Goal: Task Accomplishment & Management: Use online tool/utility

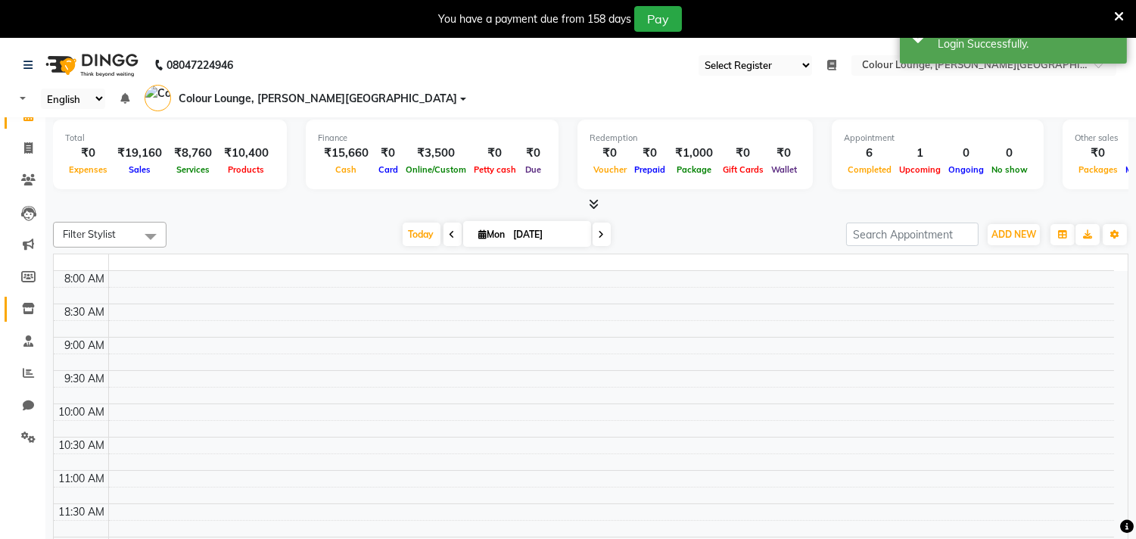
select select "67"
select select "en"
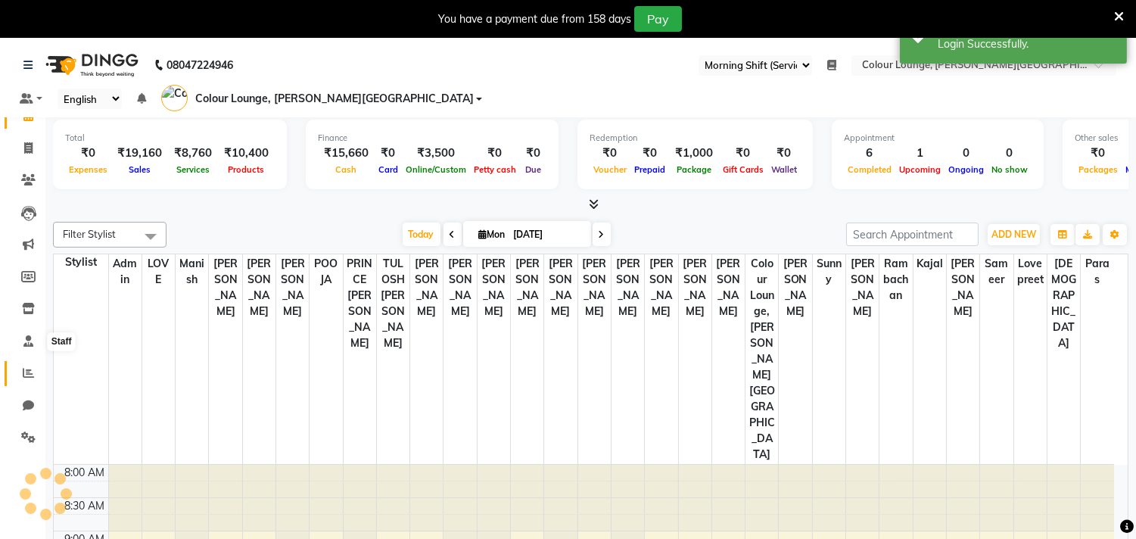
click at [20, 371] on span at bounding box center [28, 373] width 26 height 17
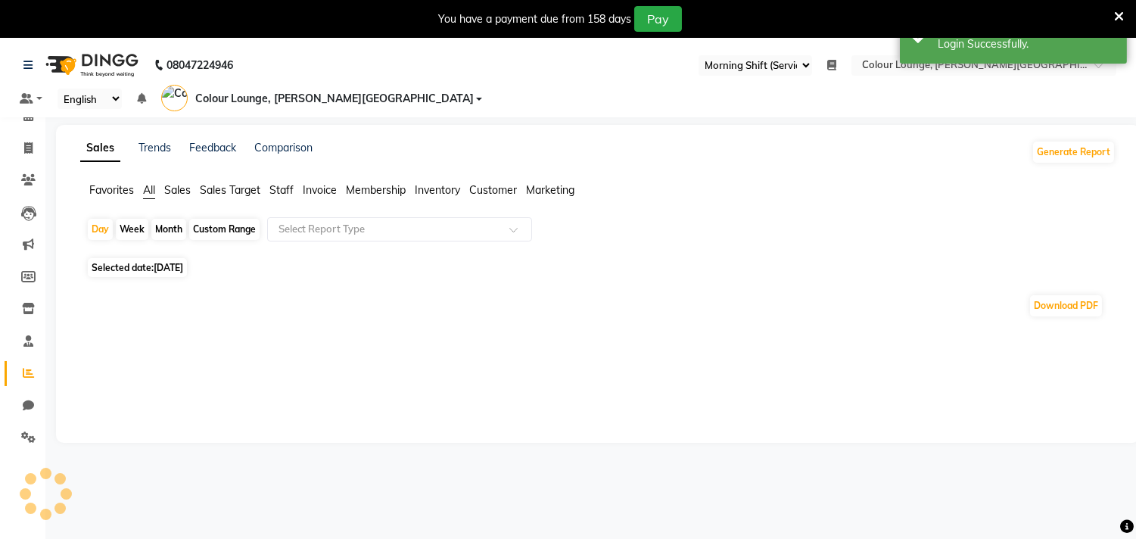
click at [180, 183] on span "Sales" at bounding box center [177, 190] width 26 height 14
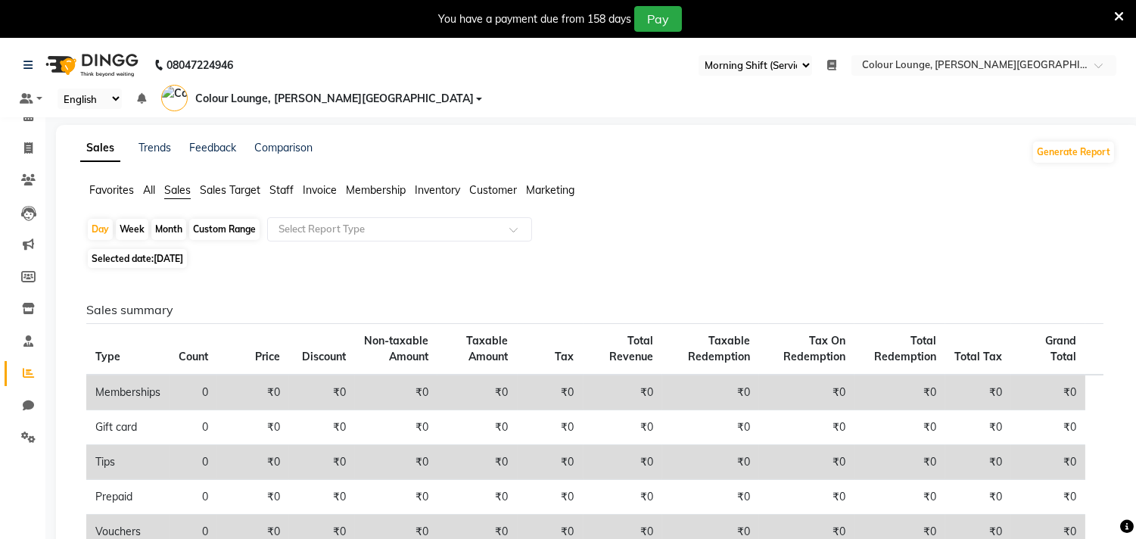
click at [175, 219] on div "Month" at bounding box center [168, 229] width 35 height 21
select select "9"
select select "2025"
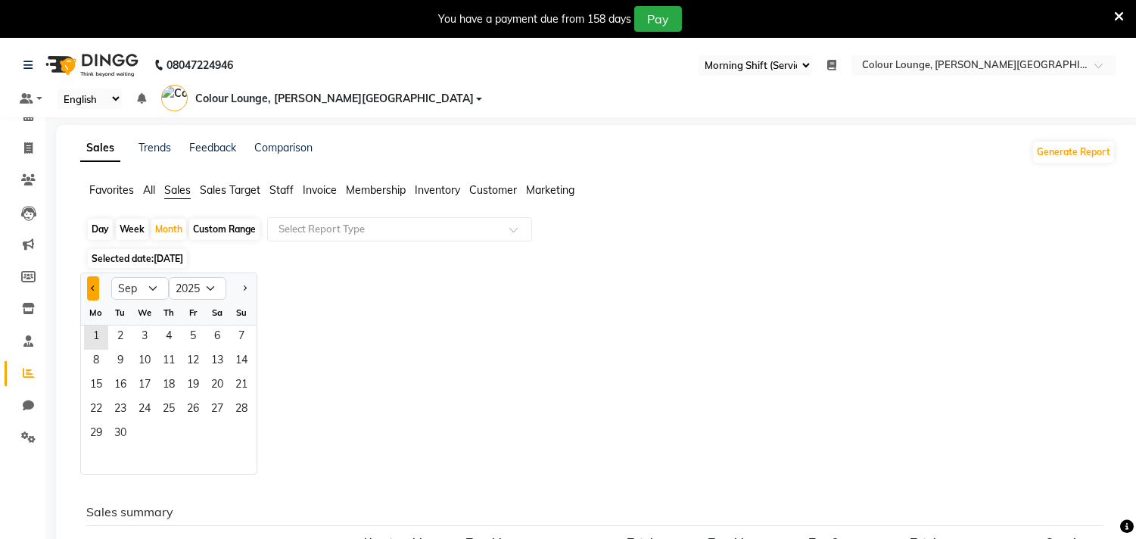
click at [92, 285] on span "Previous month" at bounding box center [93, 287] width 5 height 5
select select "8"
click at [178, 350] on span "7" at bounding box center [169, 362] width 24 height 24
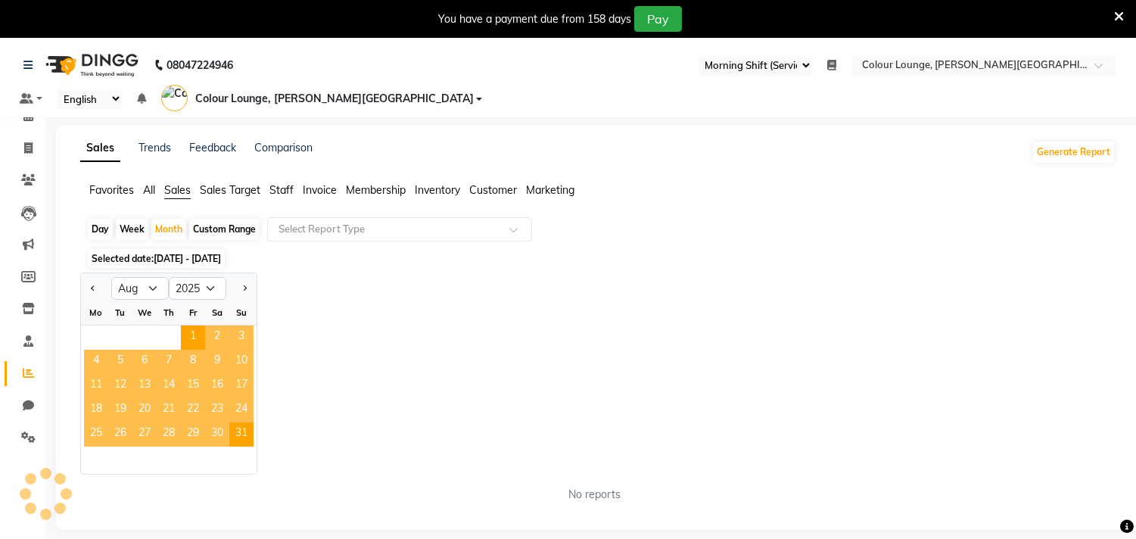
click at [341, 195] on app-reports "Favorites All Sales Sales Target Staff Invoice Membership Inventory Customer Ma…" at bounding box center [598, 348] width 1054 height 332
click at [341, 222] on input "text" at bounding box center [384, 229] width 218 height 15
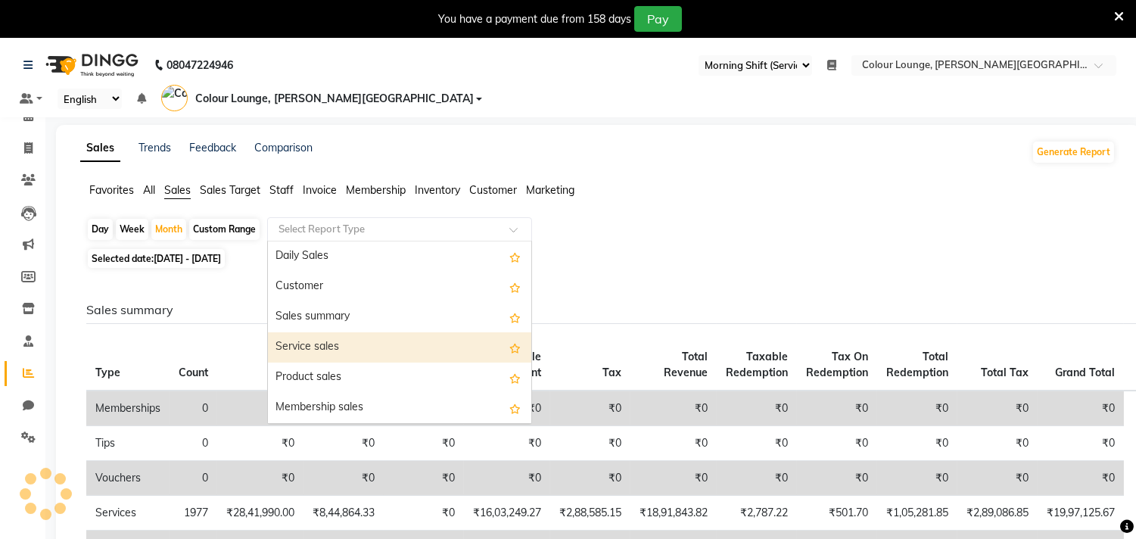
click at [320, 332] on div "Service sales" at bounding box center [399, 347] width 263 height 30
select select "full_report"
select select "csv"
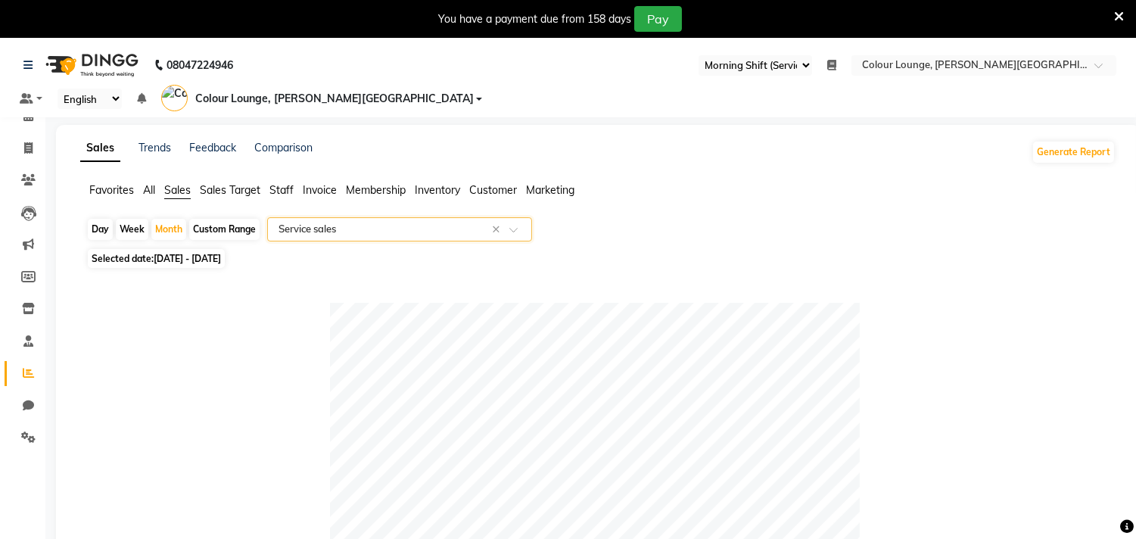
click at [307, 217] on div "Select Report Type × Service sales ×" at bounding box center [399, 229] width 265 height 24
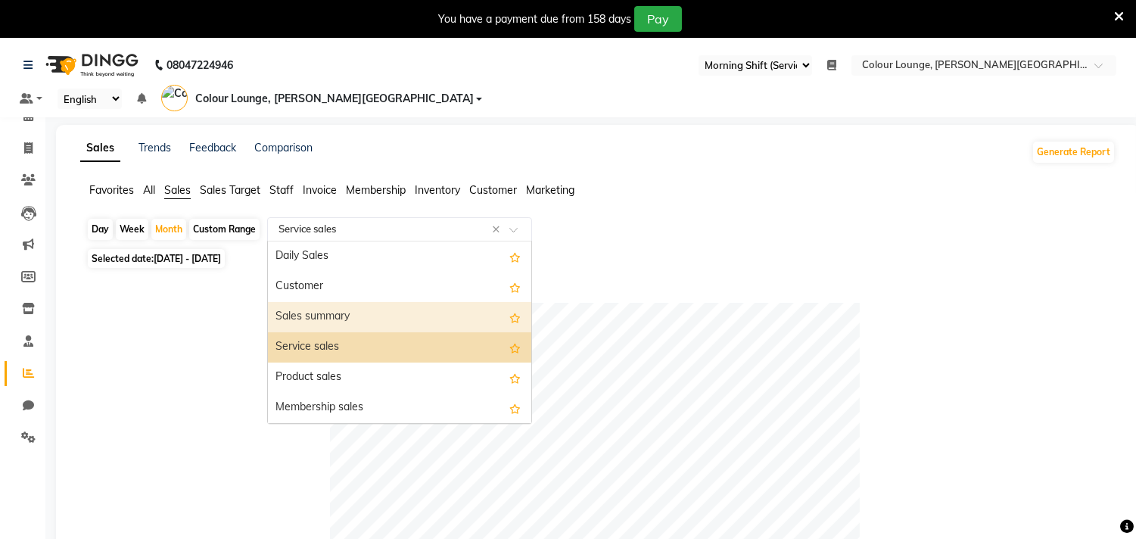
click at [310, 302] on div "Sales summary" at bounding box center [399, 317] width 263 height 30
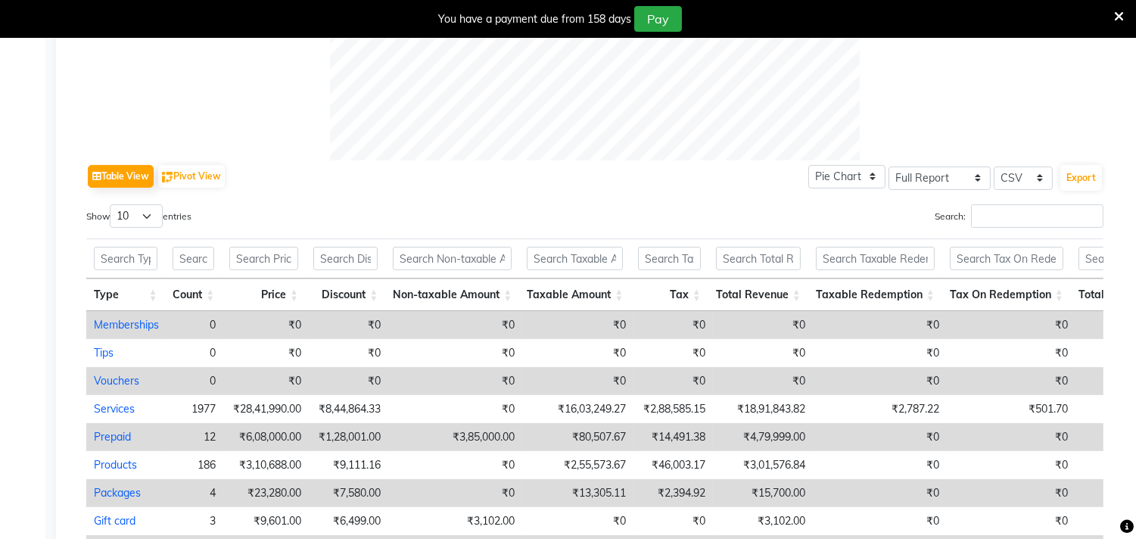
scroll to position [84, 0]
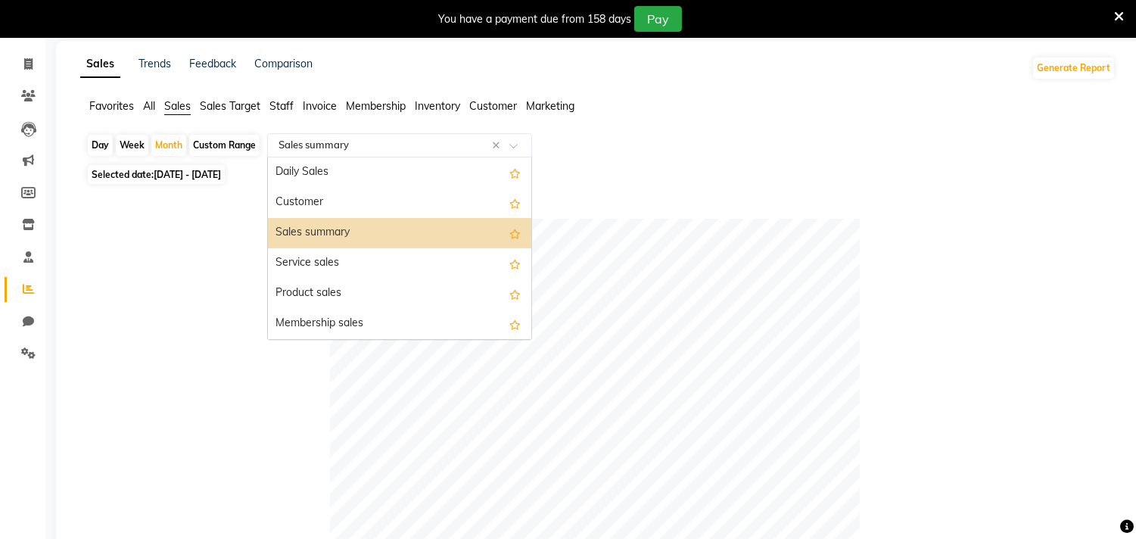
click at [361, 138] on input "text" at bounding box center [384, 145] width 218 height 15
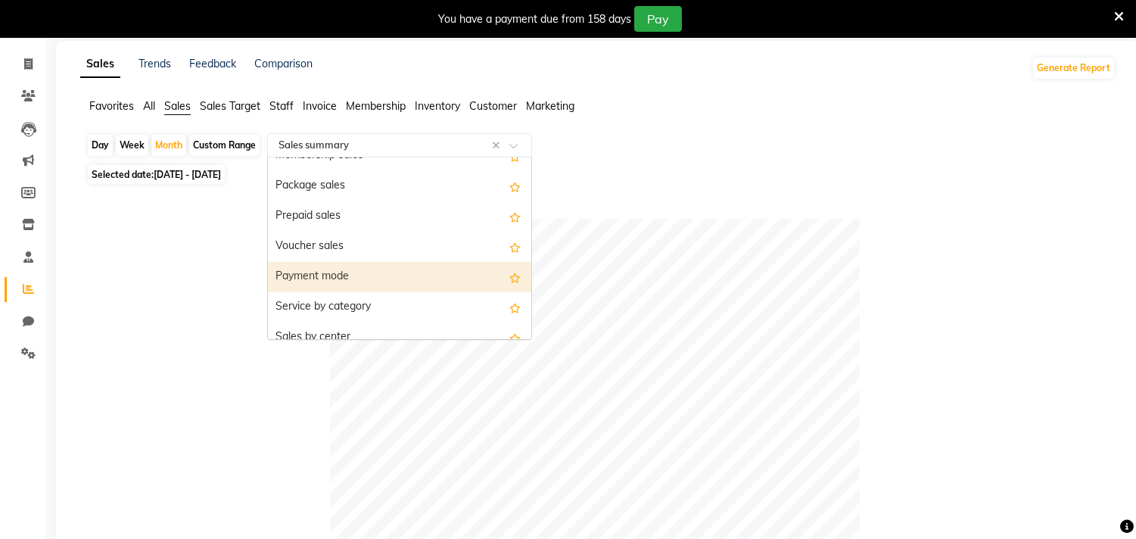
scroll to position [252, 0]
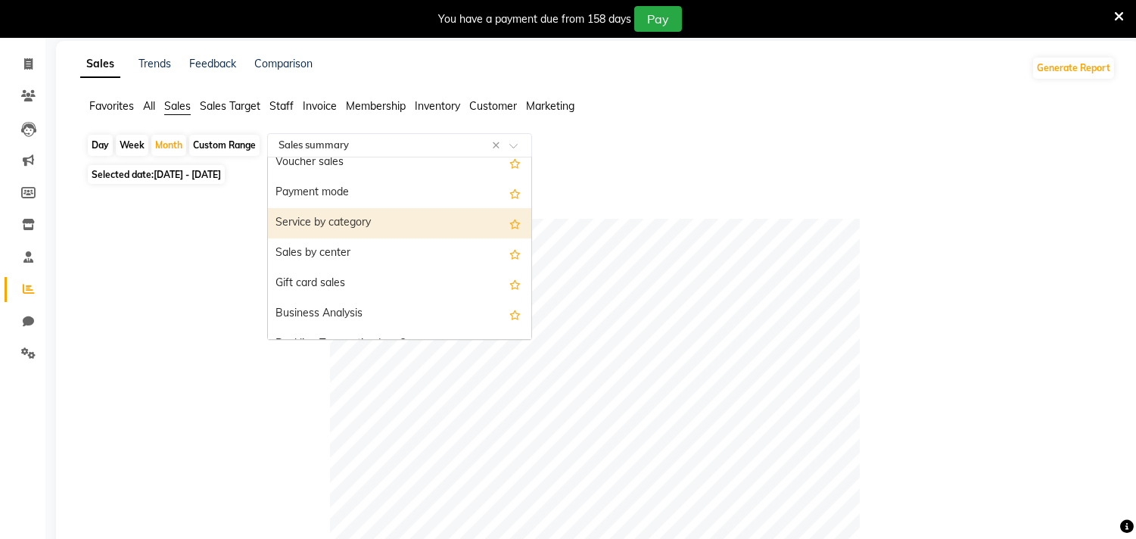
click at [366, 209] on div "Service by category" at bounding box center [399, 223] width 263 height 30
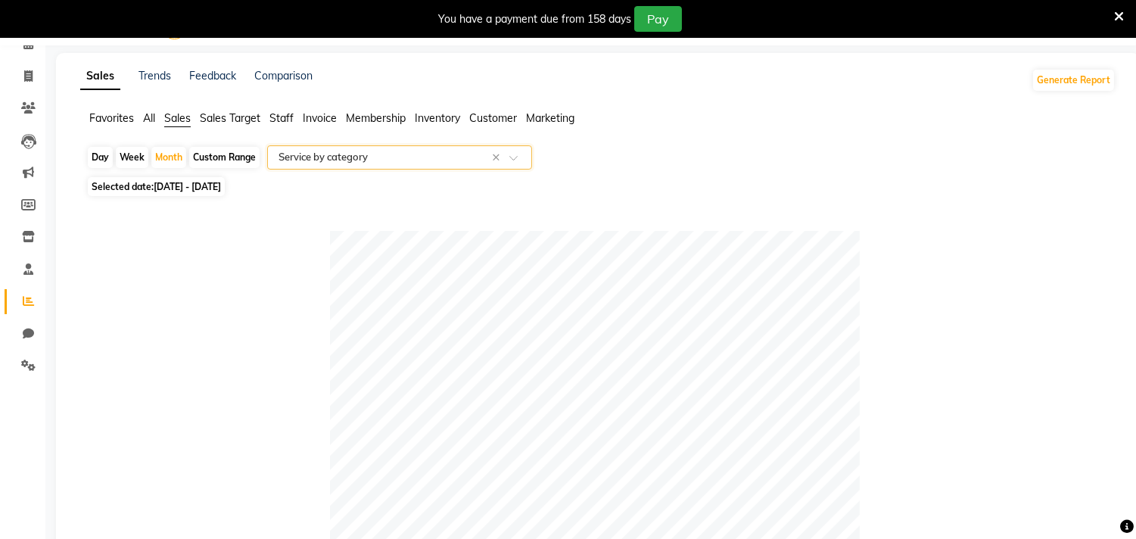
scroll to position [0, 0]
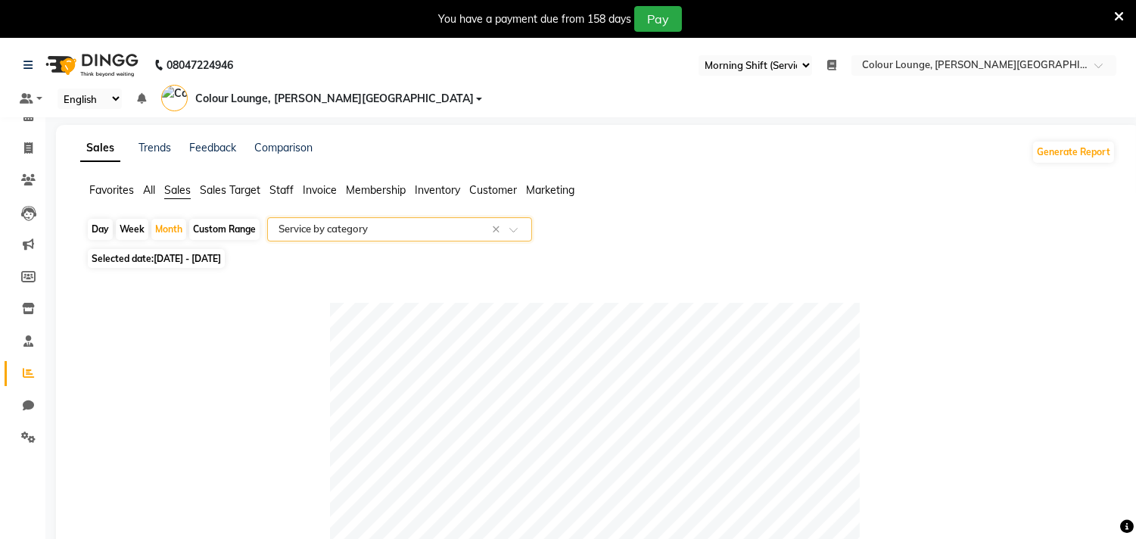
click at [332, 217] on div "Select Report Type × Service by category ×" at bounding box center [399, 229] width 265 height 24
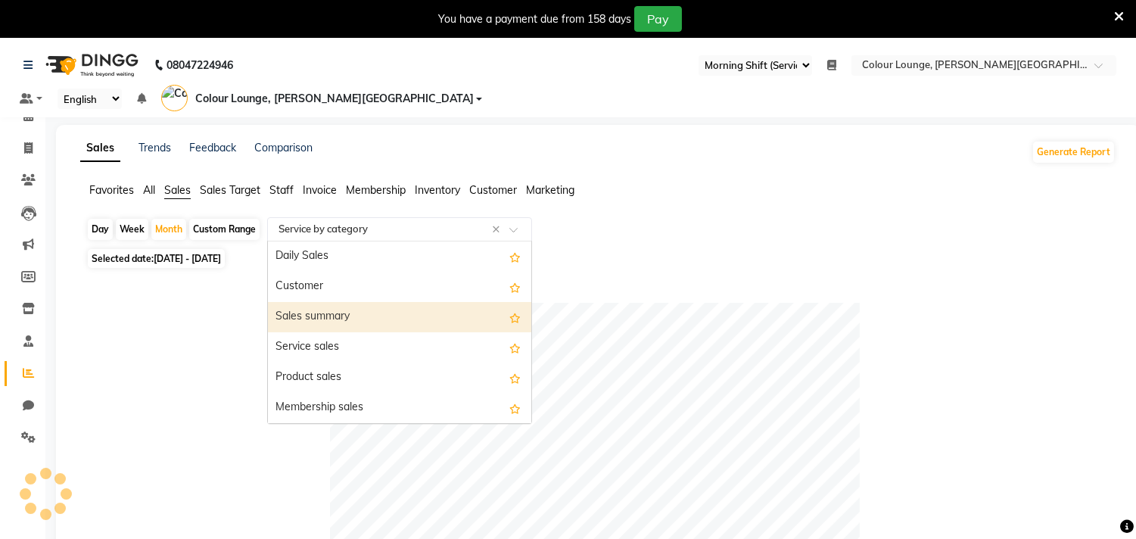
click at [335, 302] on div "Sales summary" at bounding box center [399, 317] width 263 height 30
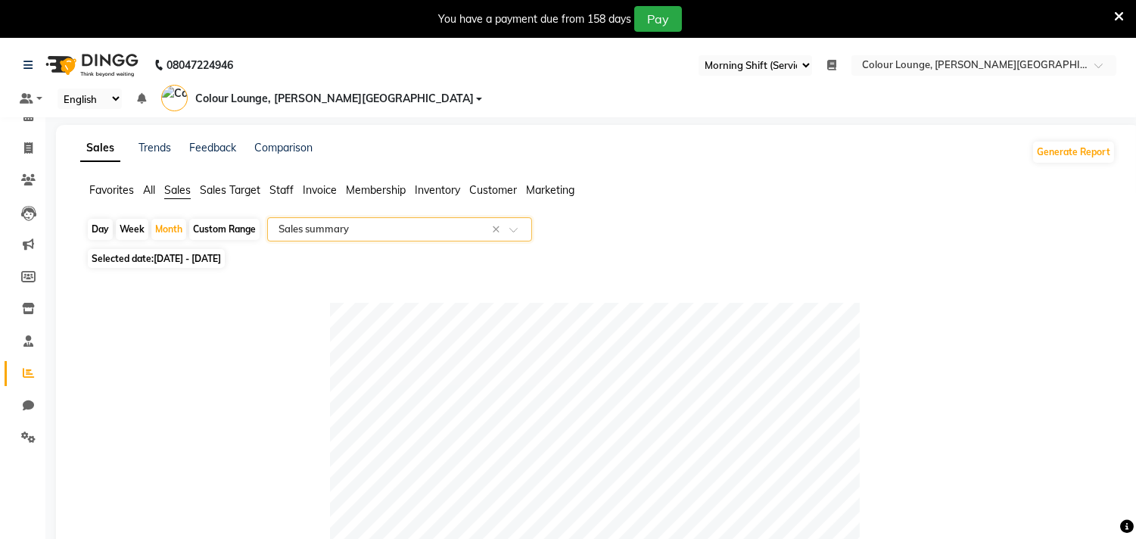
click at [323, 217] on div "Select Report Type × Sales summary ×" at bounding box center [399, 229] width 265 height 24
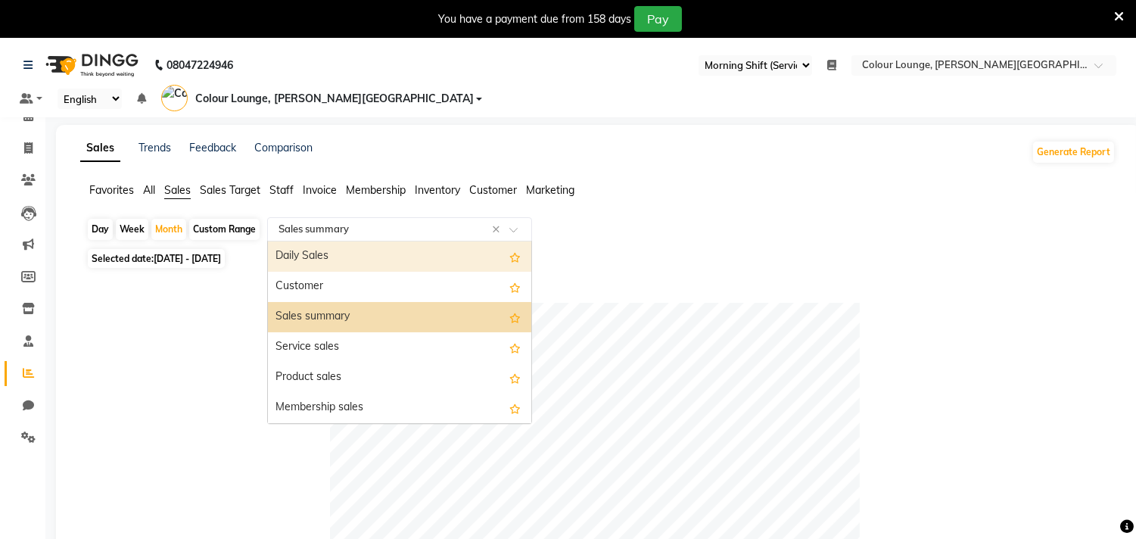
click at [322, 241] on div "Daily Sales" at bounding box center [399, 256] width 263 height 30
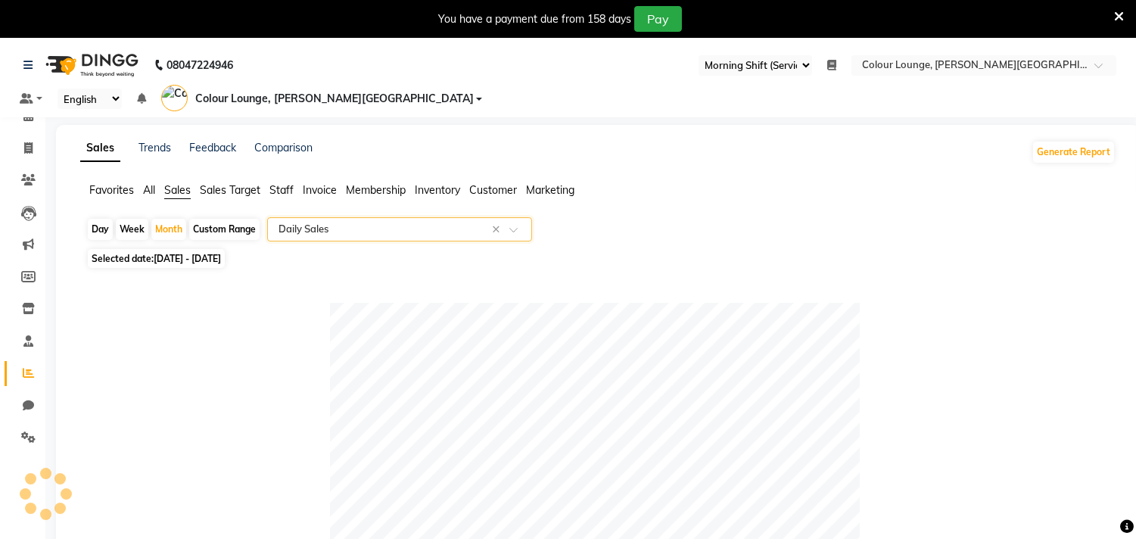
click at [323, 222] on input "text" at bounding box center [384, 229] width 218 height 15
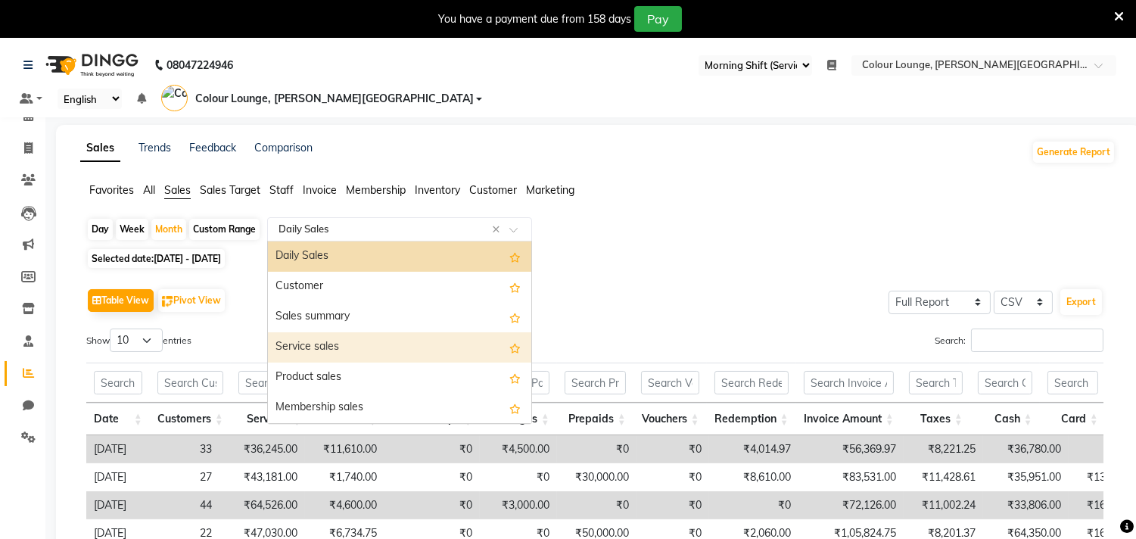
click at [328, 332] on div "Service sales" at bounding box center [399, 347] width 263 height 30
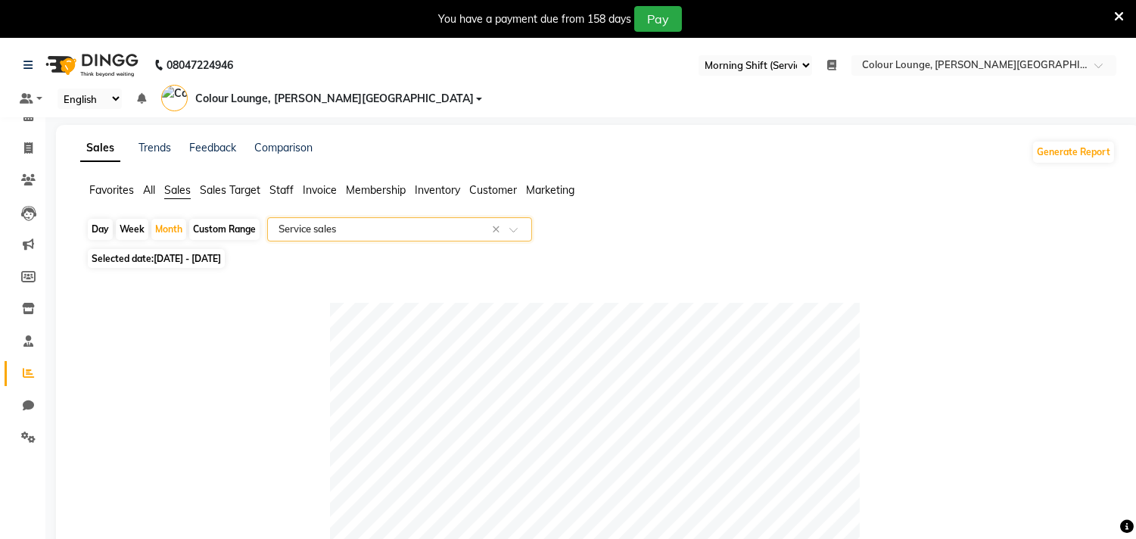
scroll to position [672, 0]
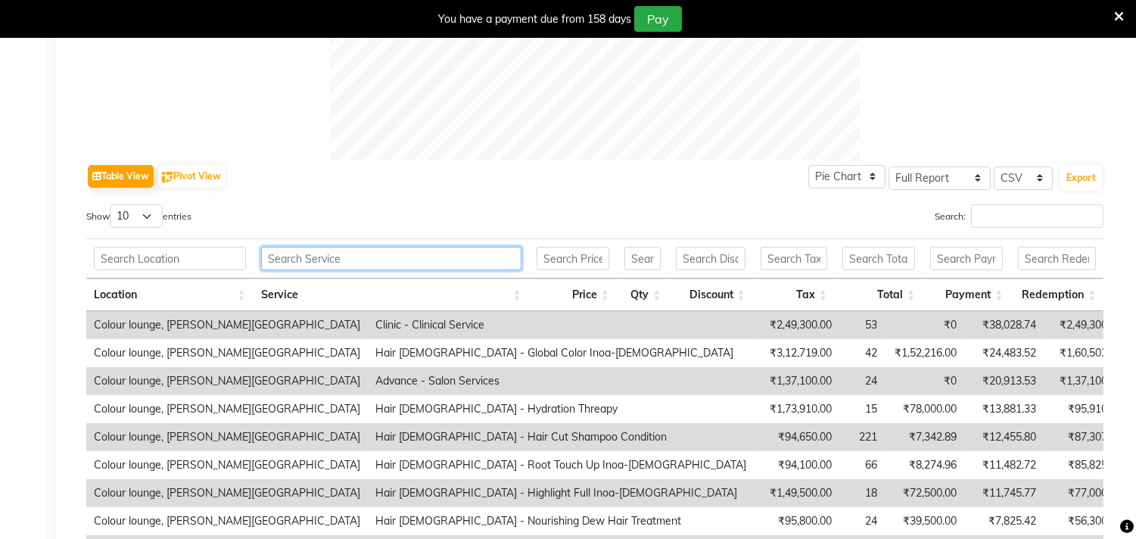
click at [347, 247] on input "text" at bounding box center [391, 258] width 260 height 23
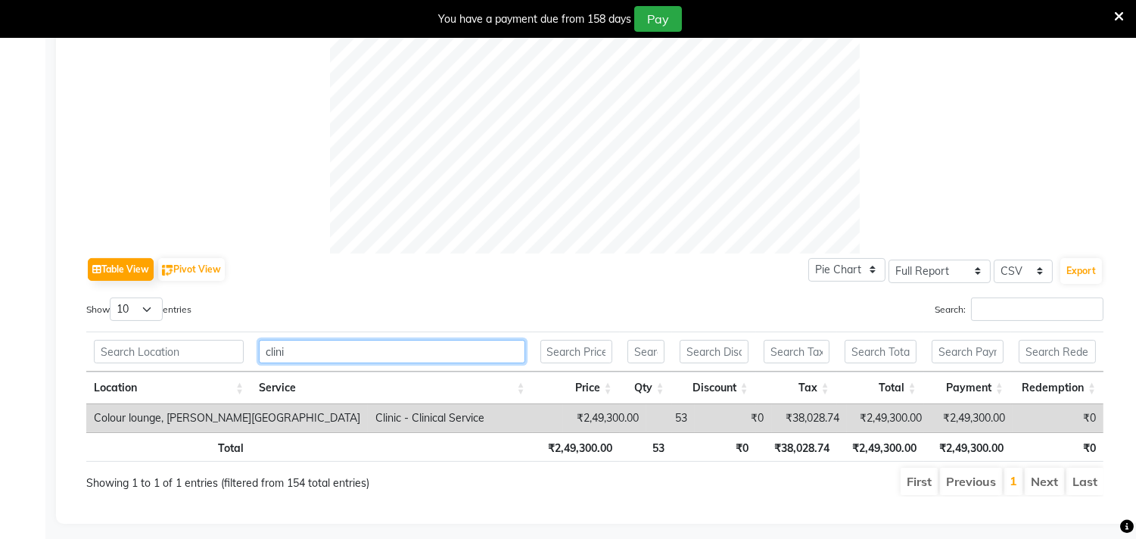
scroll to position [0, 0]
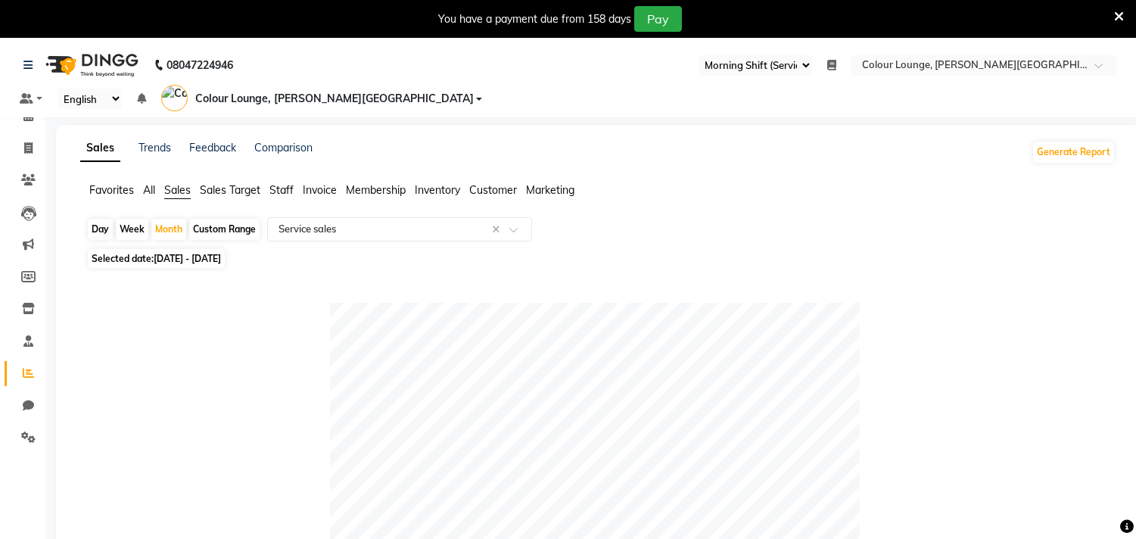
type input "clini"
click at [1122, 15] on icon at bounding box center [1119, 17] width 10 height 14
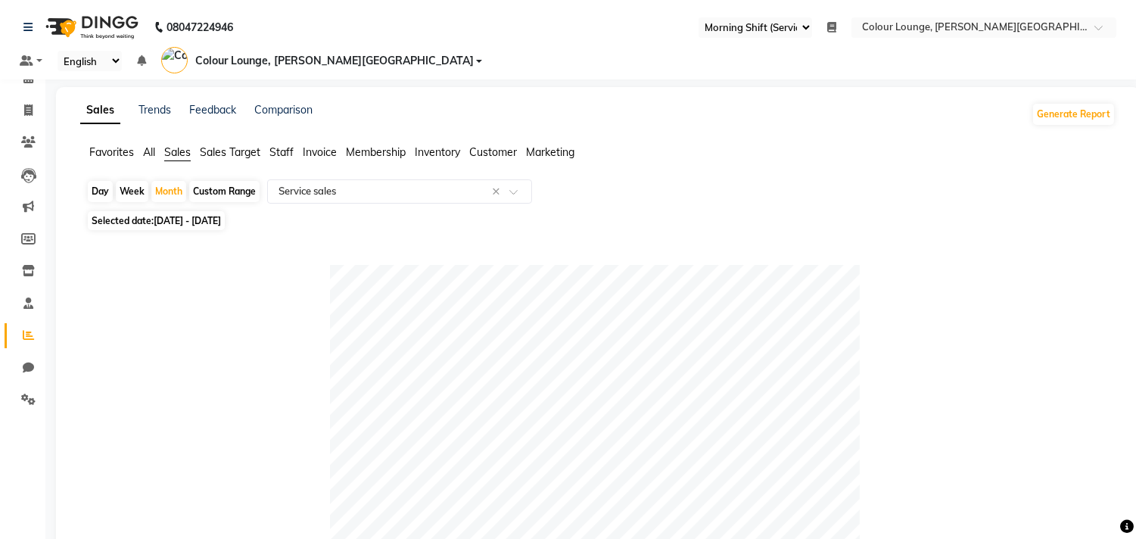
click at [474, 53] on span "Colour Lounge, [PERSON_NAME][GEOGRAPHIC_DATA]" at bounding box center [334, 61] width 279 height 16
